Goal: Task Accomplishment & Management: Use online tool/utility

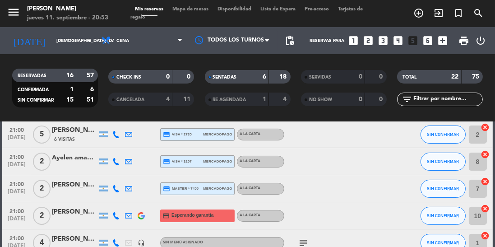
scroll to position [264, 0]
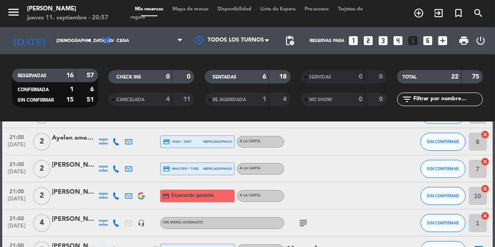
click at [52, 35] on input "[DEMOGRAPHIC_DATA] [DATE]" at bounding box center [85, 41] width 66 height 14
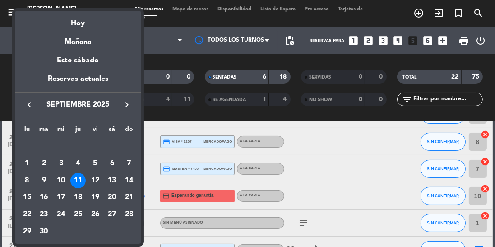
click at [325, 115] on div at bounding box center [247, 123] width 495 height 247
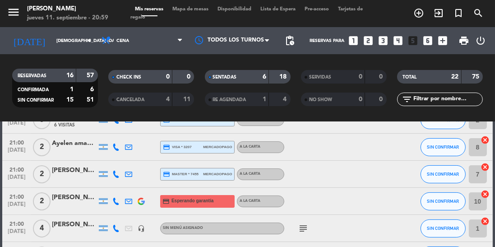
scroll to position [277, 0]
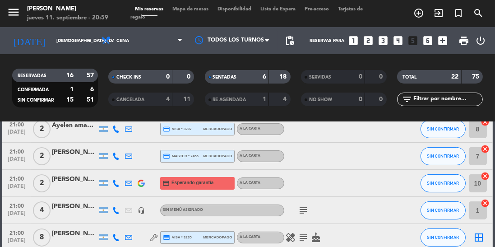
click at [76, 210] on div "[PERSON_NAME]" at bounding box center [74, 206] width 45 height 10
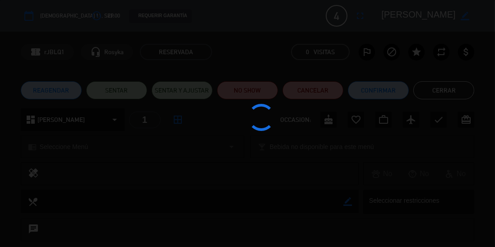
click at [130, 93] on div at bounding box center [247, 123] width 495 height 247
click at [96, 82] on div at bounding box center [247, 123] width 495 height 247
click at [124, 85] on button "SENTAR" at bounding box center [116, 90] width 61 height 18
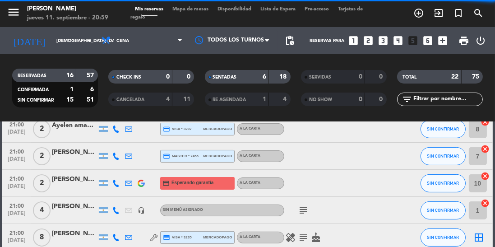
click at [301, 213] on icon "subject" at bounding box center [303, 210] width 11 height 11
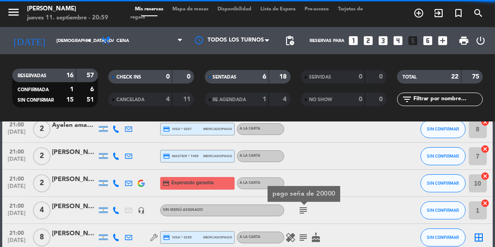
click at [307, 210] on icon "subject" at bounding box center [303, 210] width 11 height 11
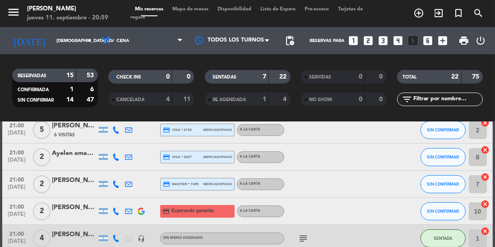
scroll to position [248, 0]
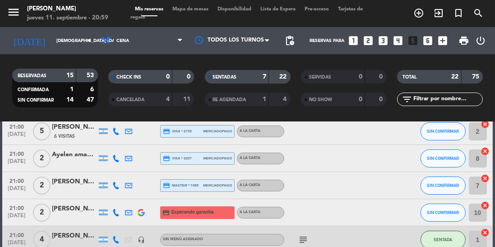
click at [71, 213] on div "[PERSON_NAME]" at bounding box center [74, 208] width 45 height 10
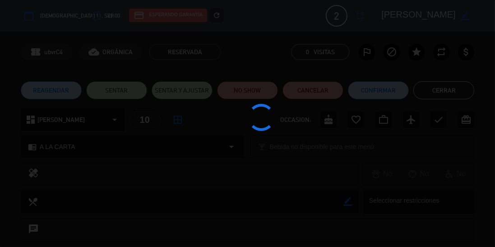
click at [121, 91] on div at bounding box center [247, 123] width 495 height 247
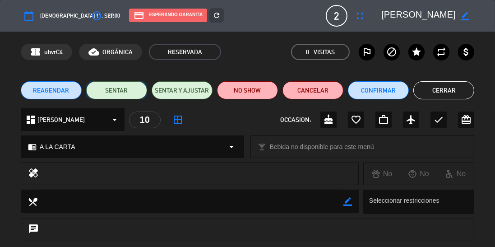
click at [120, 96] on button "SENTAR" at bounding box center [116, 90] width 61 height 18
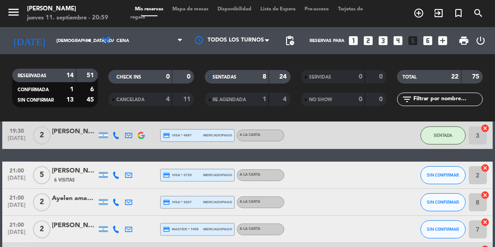
scroll to position [201, 0]
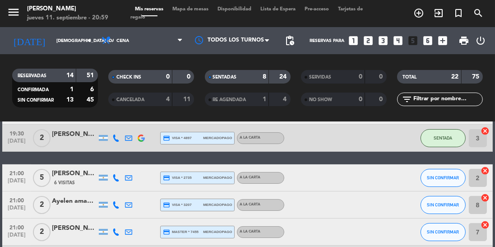
click at [75, 180] on div "6 Visitas" at bounding box center [74, 183] width 45 height 8
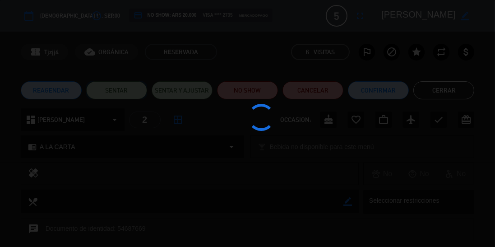
click at [124, 90] on button "SENTAR" at bounding box center [116, 90] width 61 height 18
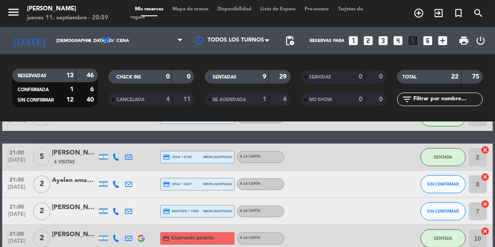
scroll to position [237, 0]
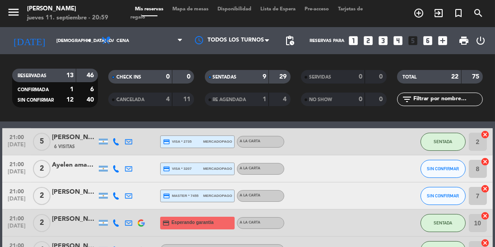
click at [72, 168] on div "Ayelen amadey" at bounding box center [74, 165] width 45 height 10
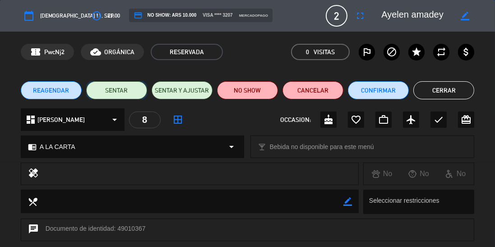
click at [115, 82] on button "SENTAR" at bounding box center [116, 90] width 61 height 18
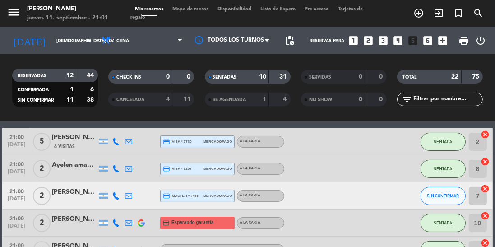
click at [71, 193] on div "[PERSON_NAME]" at bounding box center [74, 192] width 45 height 10
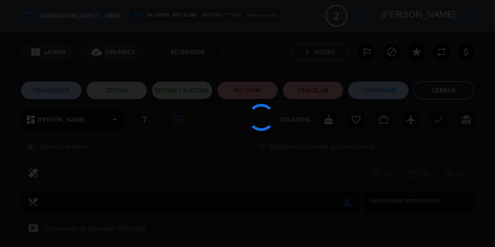
click at [118, 89] on div at bounding box center [247, 123] width 495 height 247
click at [117, 92] on div at bounding box center [247, 123] width 495 height 247
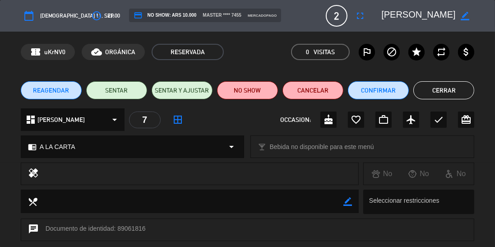
click at [493, 229] on div "chat Documento de identidad: 89061816" at bounding box center [247, 234] width 495 height 32
click at [106, 82] on button "SENTAR" at bounding box center [116, 90] width 61 height 18
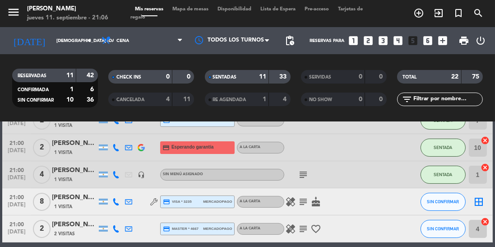
scroll to position [305, 0]
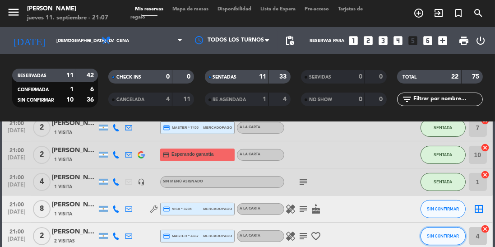
click at [434, 235] on span "SIN CONFIRMAR" at bounding box center [443, 235] width 32 height 5
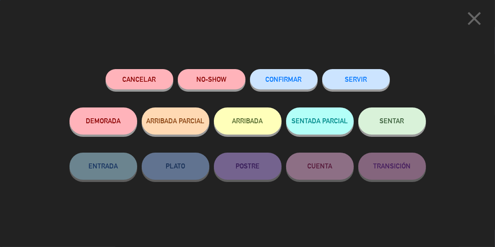
click at [407, 119] on button "SENTAR" at bounding box center [392, 120] width 68 height 27
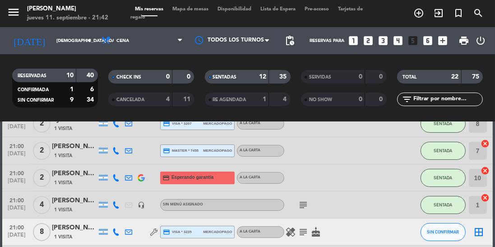
scroll to position [318, 0]
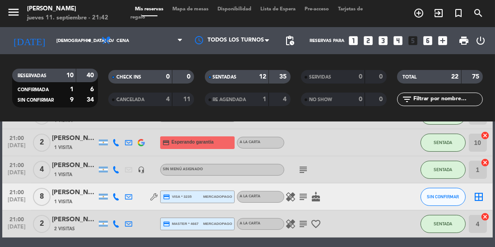
click at [301, 166] on icon "subject" at bounding box center [303, 169] width 11 height 11
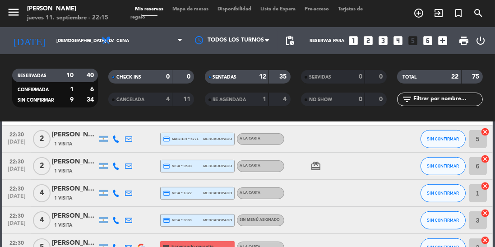
scroll to position [490, 0]
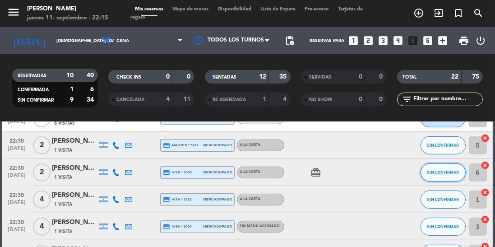
click at [440, 173] on span "SIN CONFIRMAR" at bounding box center [443, 172] width 32 height 5
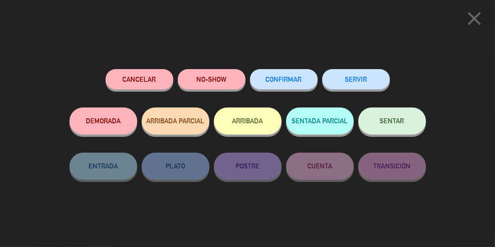
click at [475, 13] on icon "close" at bounding box center [474, 18] width 23 height 23
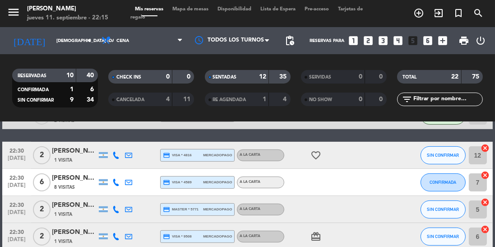
scroll to position [429, 0]
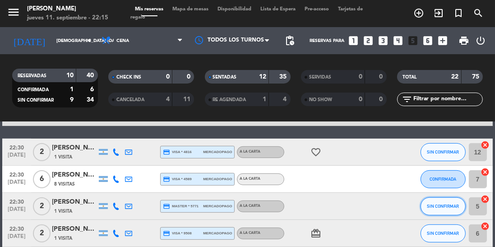
click at [442, 211] on button "SIN CONFIRMAR" at bounding box center [442, 206] width 45 height 18
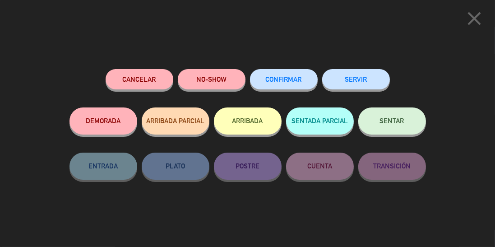
click at [388, 125] on span "SENTAR" at bounding box center [392, 121] width 24 height 8
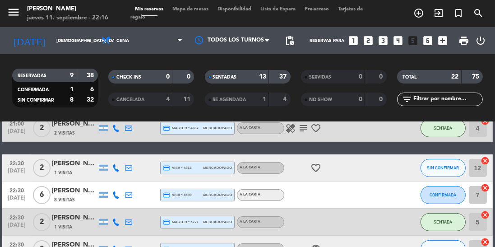
scroll to position [406, 0]
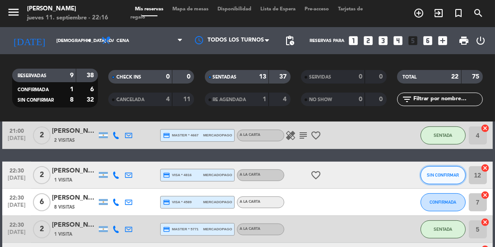
click at [434, 174] on span "SIN CONFIRMAR" at bounding box center [443, 174] width 32 height 5
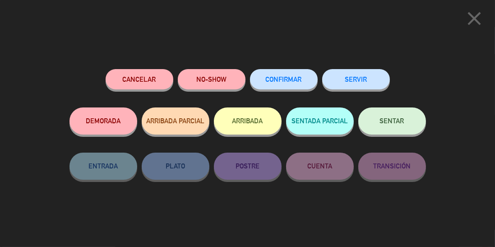
click at [389, 121] on span "SENTAR" at bounding box center [392, 121] width 24 height 8
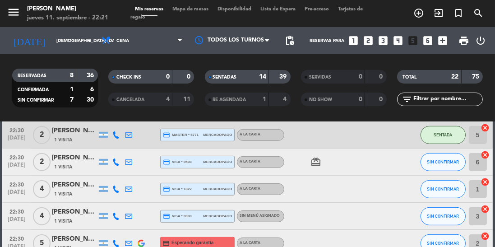
scroll to position [509, 0]
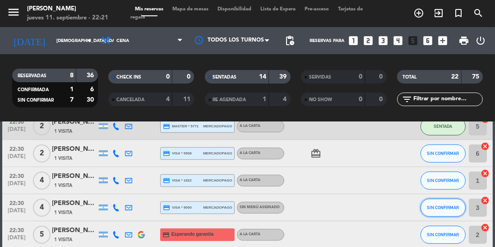
click at [436, 214] on button "SIN CONFIRMAR" at bounding box center [442, 208] width 45 height 18
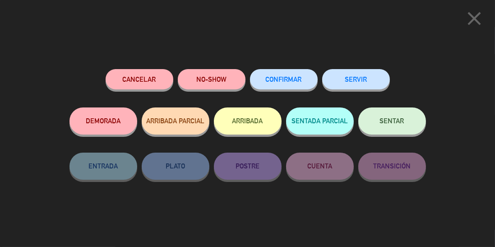
click at [399, 123] on span "SENTAR" at bounding box center [392, 121] width 24 height 8
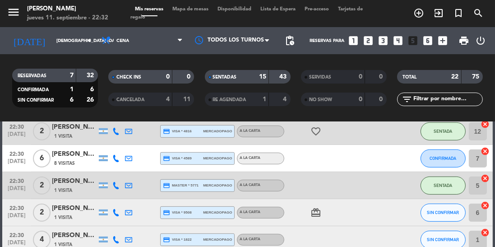
scroll to position [464, 0]
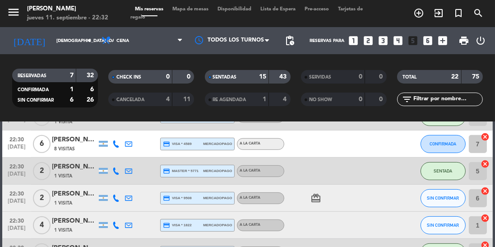
click at [74, 225] on div "[PERSON_NAME]" at bounding box center [74, 221] width 45 height 10
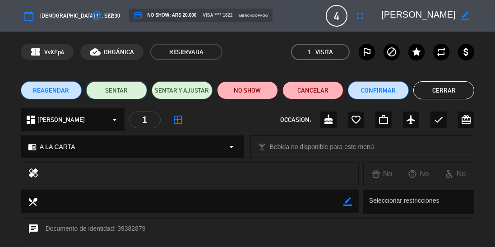
click at [117, 97] on button "SENTAR" at bounding box center [116, 90] width 61 height 18
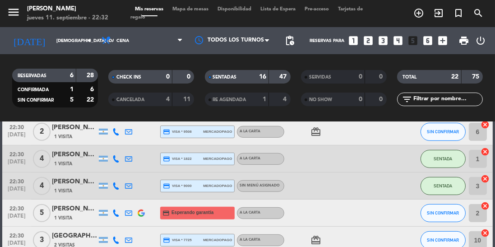
scroll to position [538, 0]
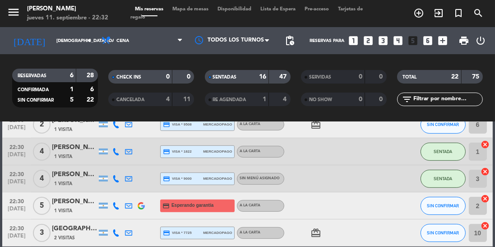
click at [76, 237] on div "2 Visitas" at bounding box center [74, 238] width 45 height 8
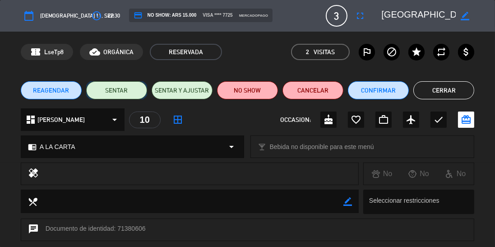
click at [114, 94] on button "SENTAR" at bounding box center [116, 90] width 61 height 18
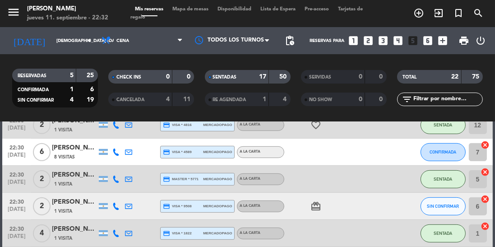
scroll to position [425, 0]
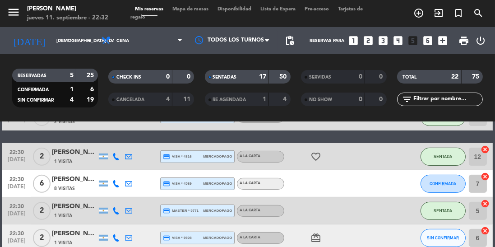
click at [64, 184] on div "[PERSON_NAME]" at bounding box center [74, 179] width 45 height 10
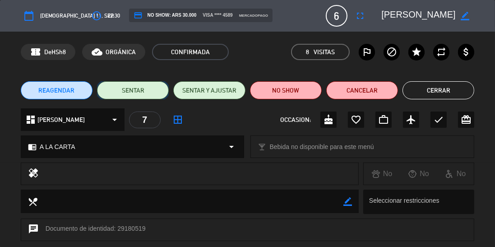
click at [129, 95] on button "SENTAR" at bounding box center [133, 90] width 72 height 18
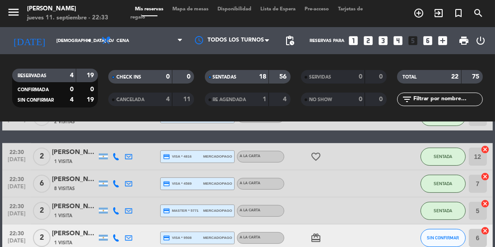
click at [71, 235] on div "[PERSON_NAME]" at bounding box center [74, 233] width 45 height 10
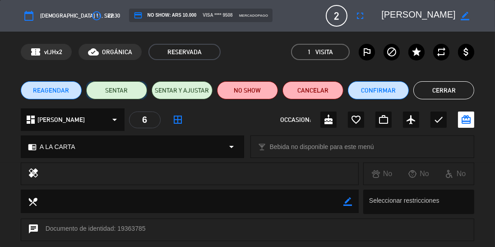
click at [108, 85] on button "SENTAR" at bounding box center [116, 90] width 61 height 18
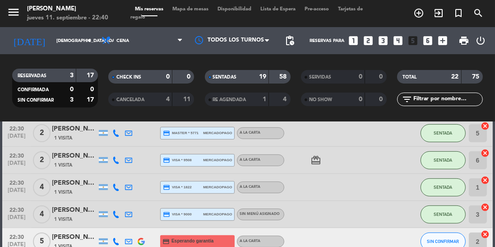
scroll to position [539, 0]
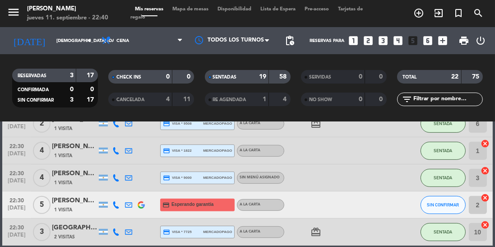
click at [114, 208] on icon at bounding box center [115, 204] width 7 height 7
